Goal: Navigation & Orientation: Understand site structure

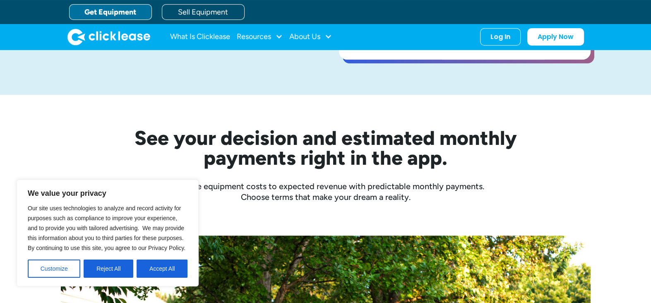
scroll to position [166, 0]
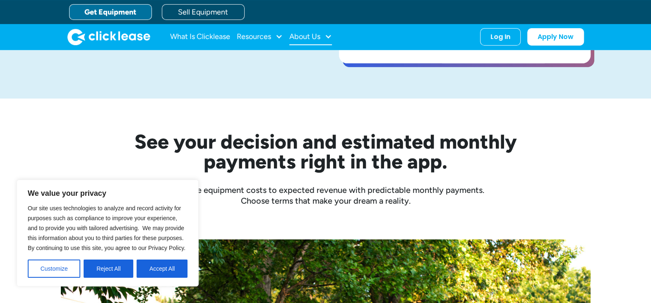
click at [312, 36] on div "About Us" at bounding box center [304, 36] width 31 height 0
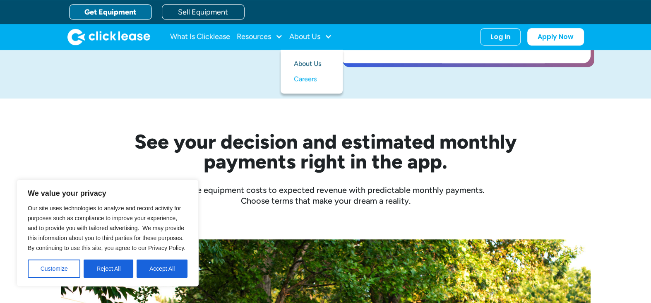
click at [315, 64] on link "About Us" at bounding box center [312, 63] width 36 height 15
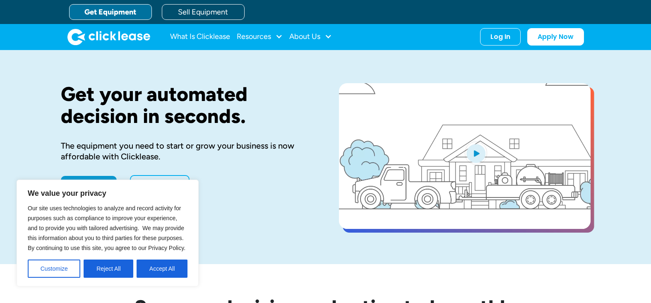
scroll to position [166, 0]
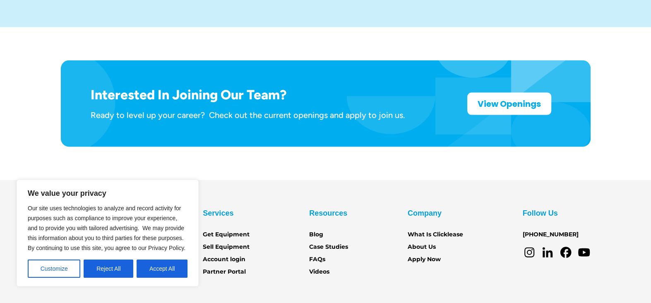
scroll to position [1362, 0]
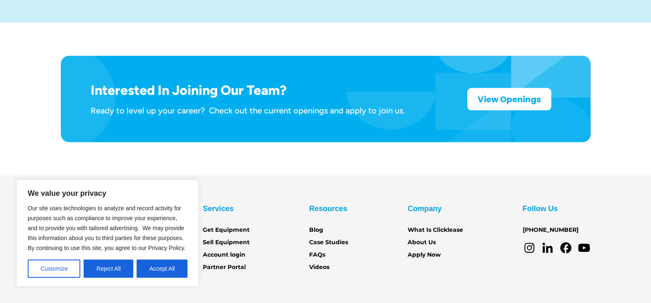
click at [185, 176] on section "Services Get Equipment Sell Equipment Account login Partner Portal Resources Bl…" at bounding box center [325, 258] width 651 height 164
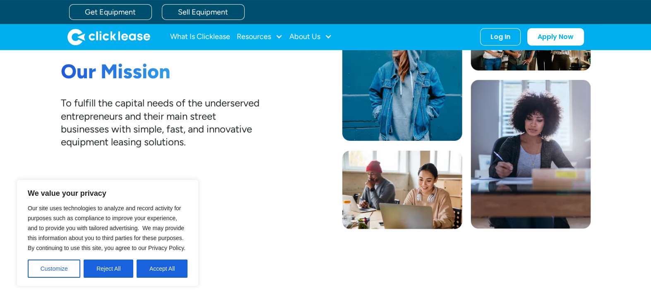
scroll to position [161, 0]
